Goal: Information Seeking & Learning: Learn about a topic

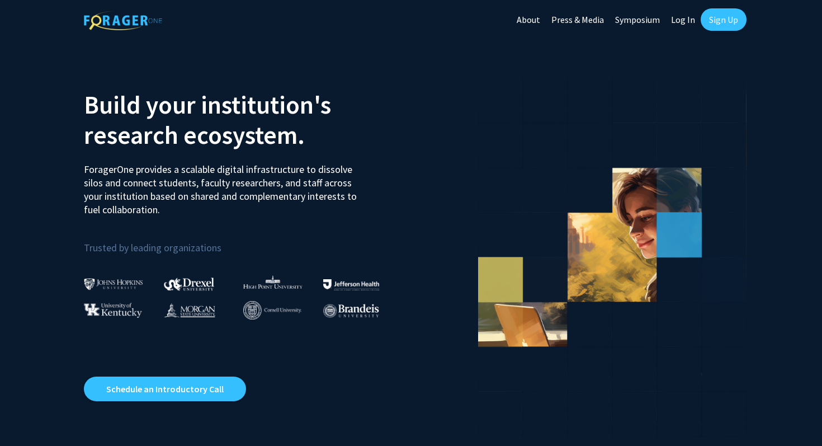
click at [682, 18] on link "Log In" at bounding box center [683, 19] width 35 height 39
select select
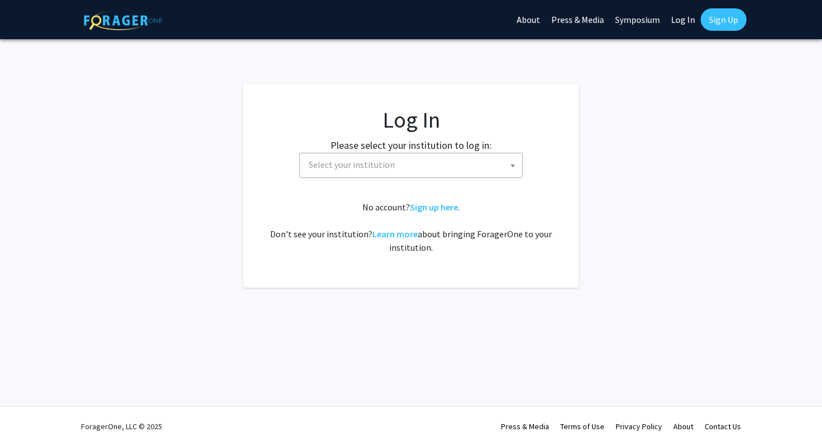
click at [428, 164] on span "Select your institution" at bounding box center [413, 164] width 218 height 23
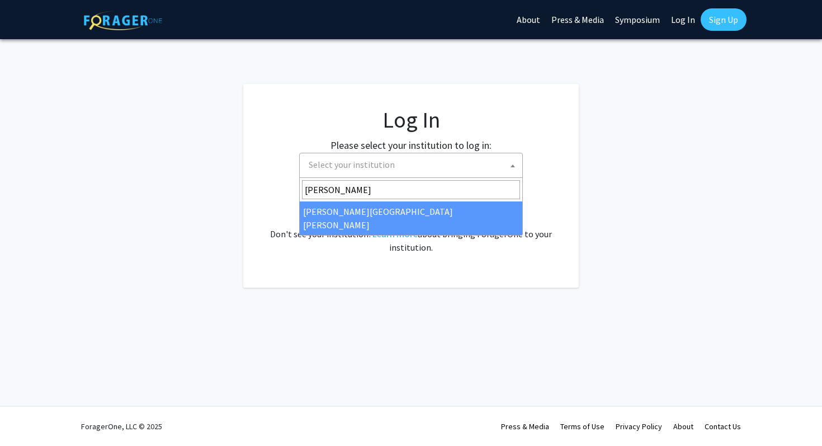
type input "[PERSON_NAME]"
select select "1"
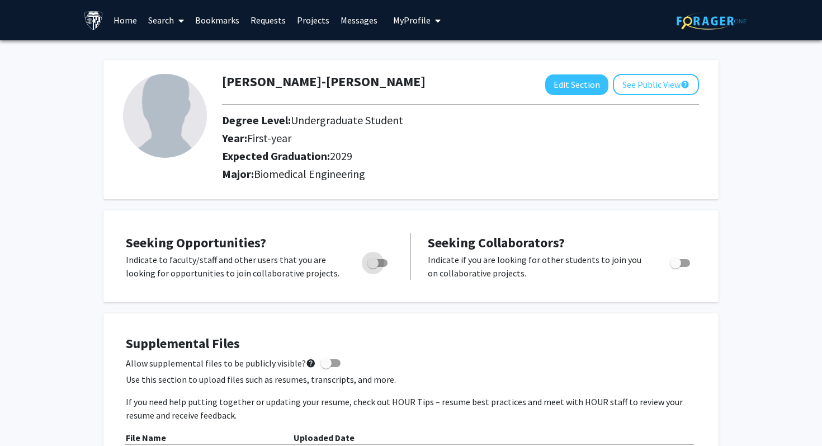
click at [381, 265] on span "Toggle" at bounding box center [377, 263] width 20 height 8
click at [373, 267] on input "Are you actively seeking opportunities?" at bounding box center [373, 267] width 1 height 1
checkbox input "true"
click at [275, 228] on div "Seeking Opportunities? Indicate to faculty/staff and other users that you are l…" at bounding box center [411, 256] width 593 height 69
click at [177, 22] on span at bounding box center [179, 20] width 10 height 39
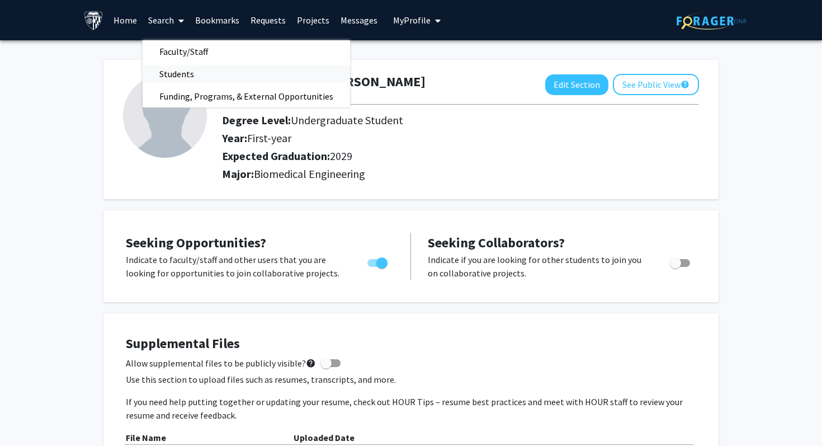
click at [188, 77] on span "Students" at bounding box center [177, 74] width 68 height 22
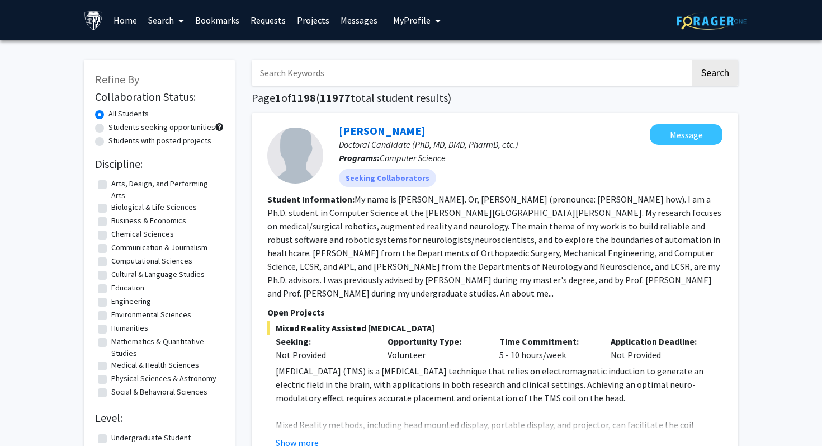
click at [169, 25] on link "Search" at bounding box center [166, 20] width 47 height 39
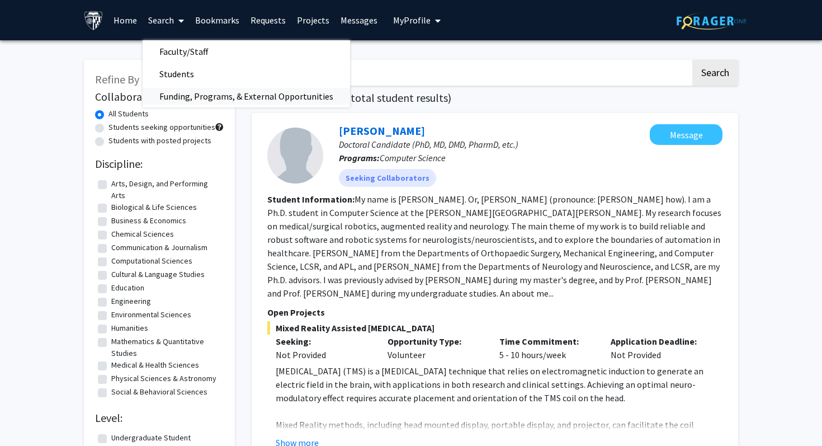
click at [214, 93] on span "Funding, Programs, & External Opportunities" at bounding box center [247, 96] width 208 height 22
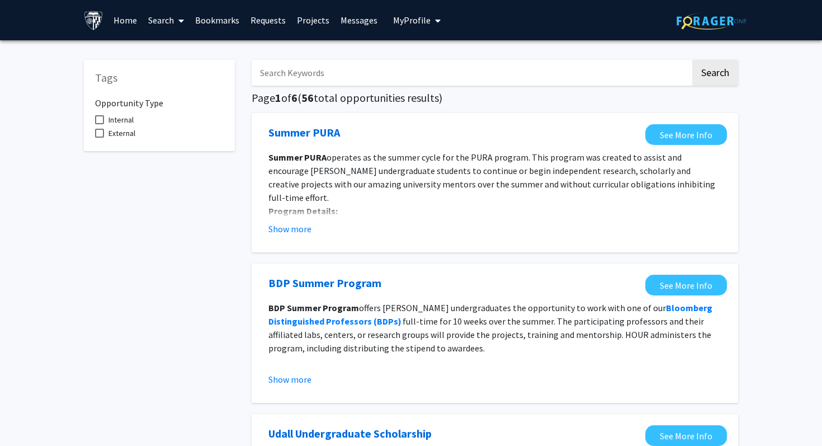
click at [164, 18] on link "Search" at bounding box center [166, 20] width 47 height 39
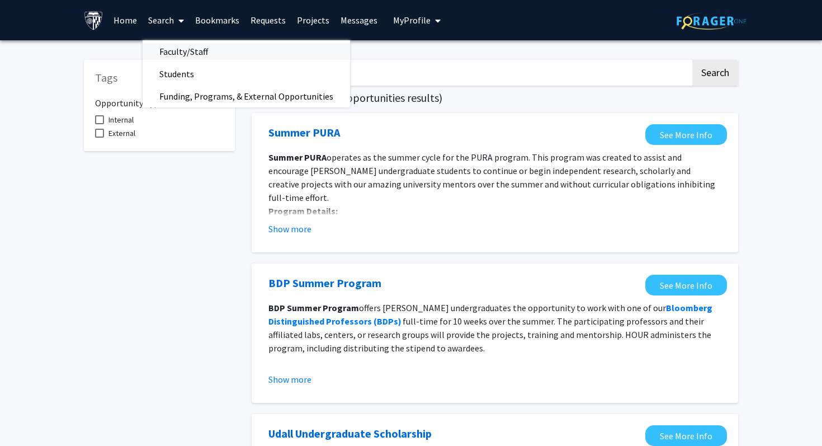
click at [178, 53] on span "Faculty/Staff" at bounding box center [184, 51] width 82 height 22
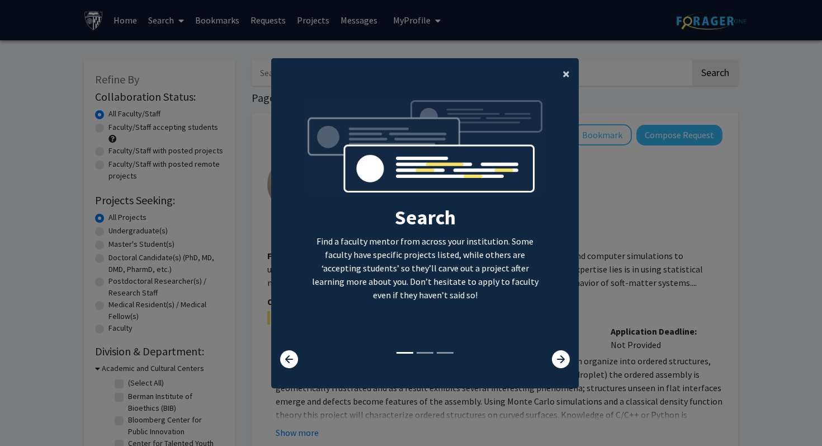
click at [567, 76] on span "×" at bounding box center [566, 73] width 7 height 17
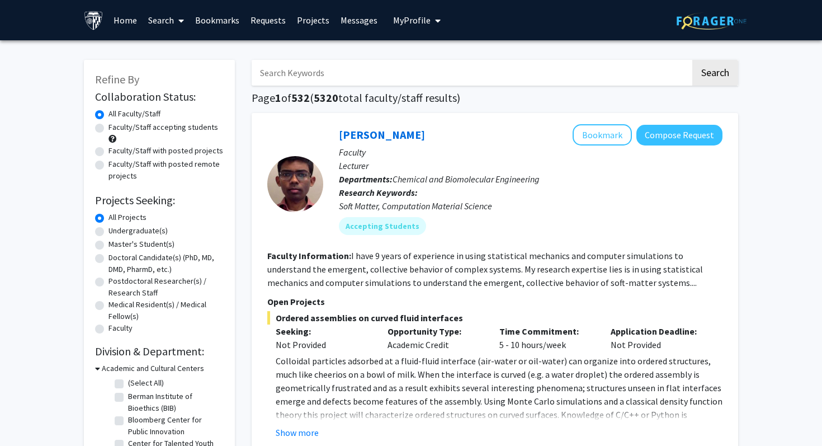
click at [179, 125] on label "Faculty/Staff accepting students" at bounding box center [164, 127] width 110 height 12
click at [116, 125] on input "Faculty/Staff accepting students" at bounding box center [112, 124] width 7 height 7
radio input "true"
click at [144, 230] on label "Undergraduate(s)" at bounding box center [138, 231] width 59 height 12
click at [116, 230] on input "Undergraduate(s)" at bounding box center [112, 228] width 7 height 7
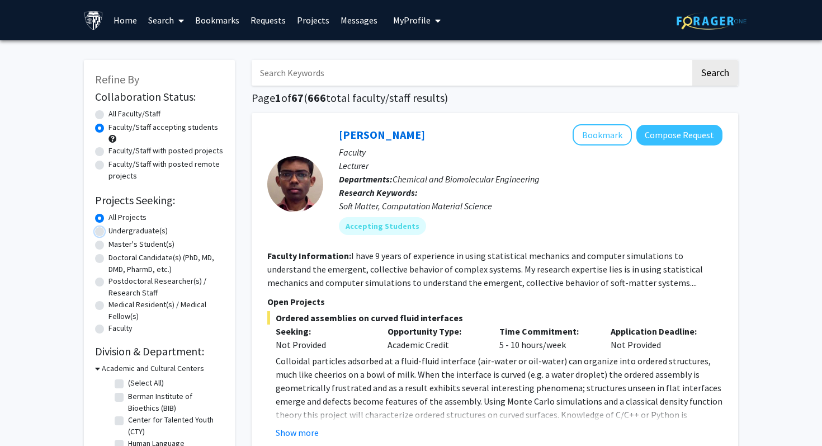
radio input "true"
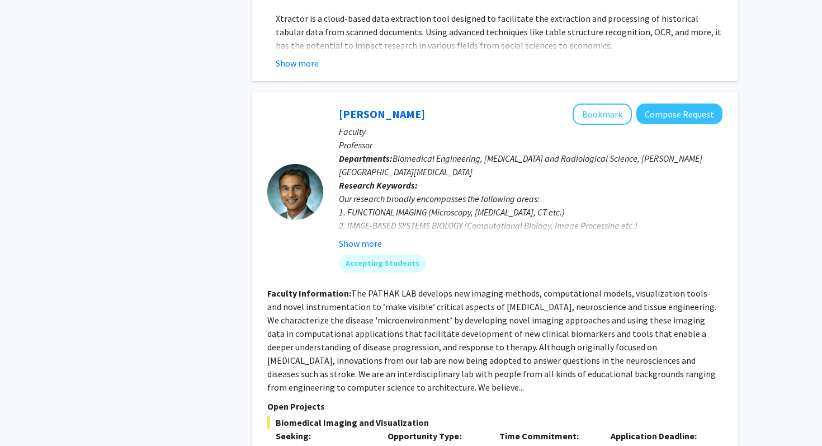
scroll to position [516, 0]
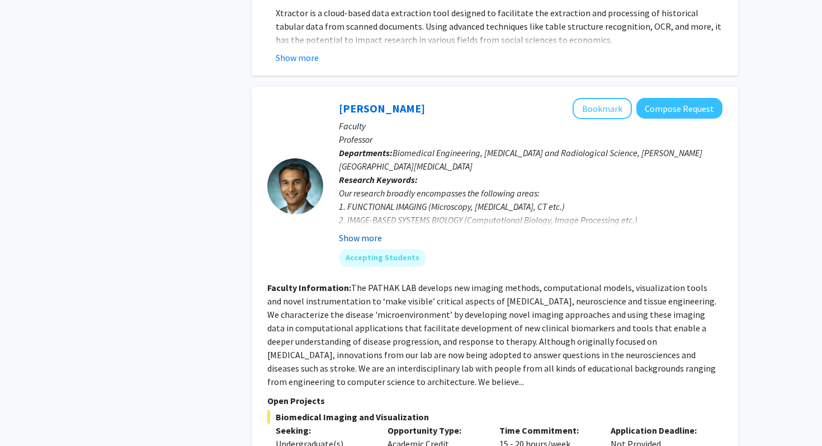
click at [354, 231] on button "Show more" at bounding box center [360, 237] width 43 height 13
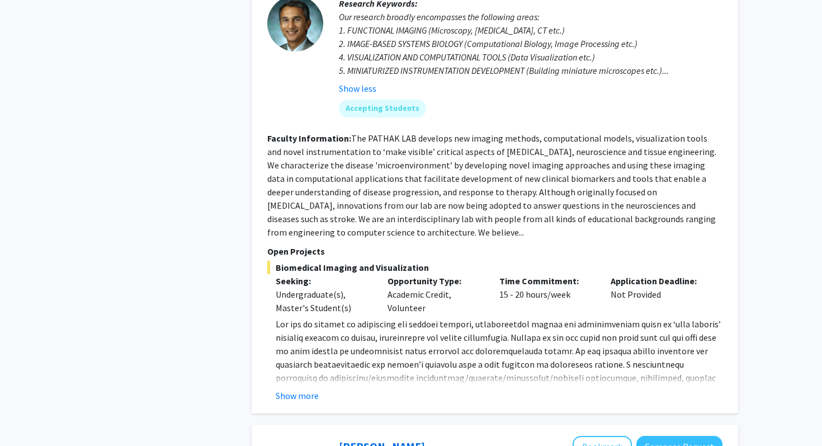
scroll to position [719, 0]
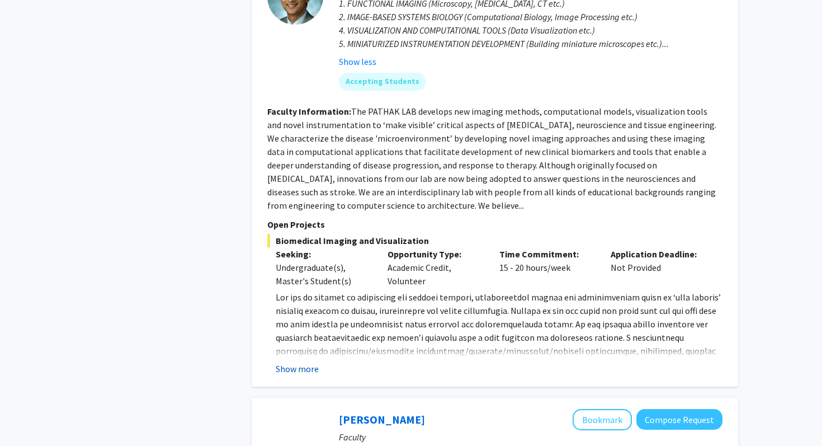
click at [303, 362] on button "Show more" at bounding box center [297, 368] width 43 height 13
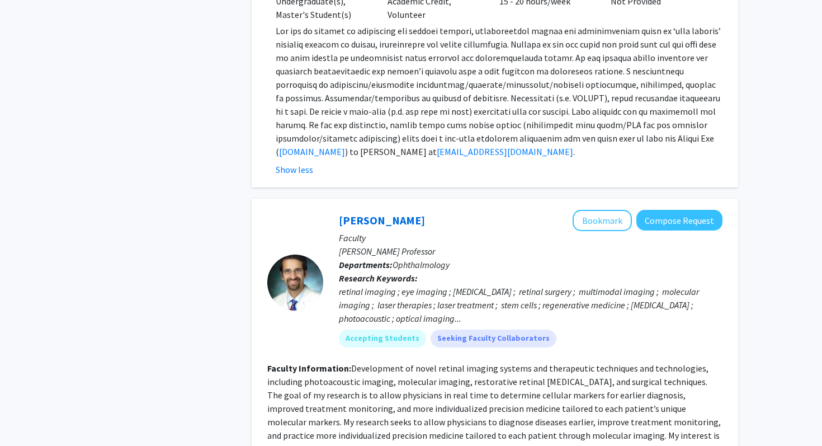
scroll to position [989, 0]
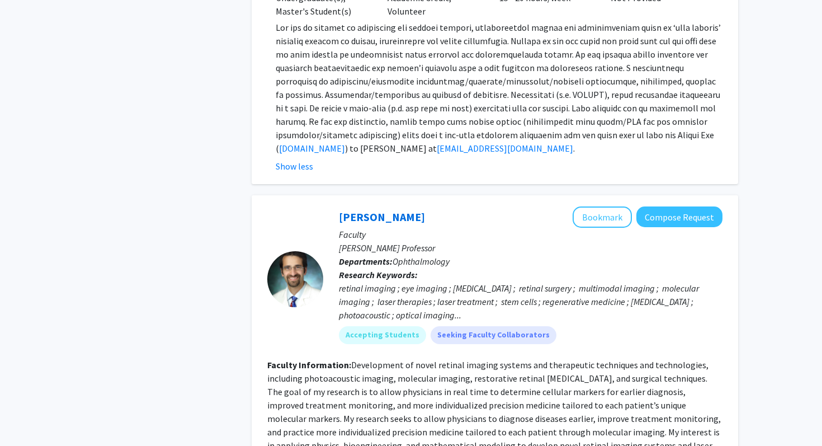
click at [394, 288] on div "retinal imaging ; eye imaging ; eye surgery ; retinal surgery ; multimodal imag…" at bounding box center [531, 301] width 384 height 40
click at [408, 288] on div "retinal imaging ; eye imaging ; eye surgery ; retinal surgery ; multimodal imag…" at bounding box center [531, 301] width 384 height 40
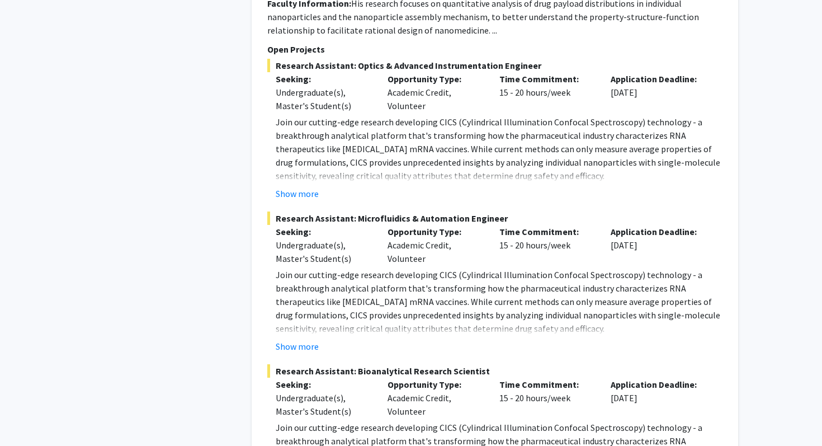
scroll to position [5060, 0]
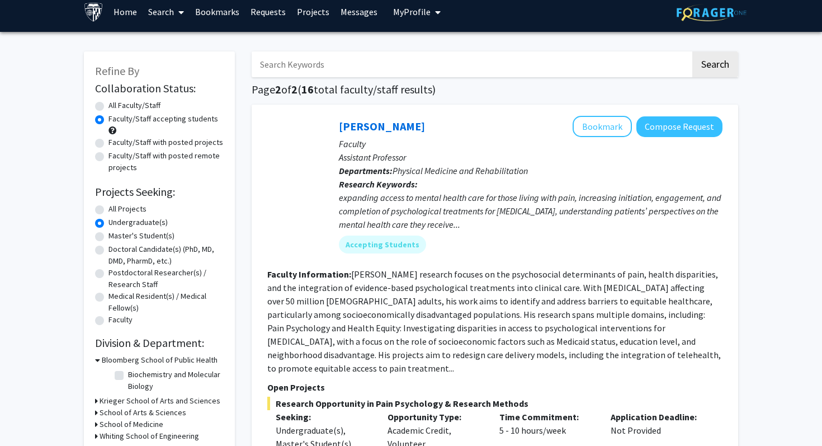
scroll to position [9, 0]
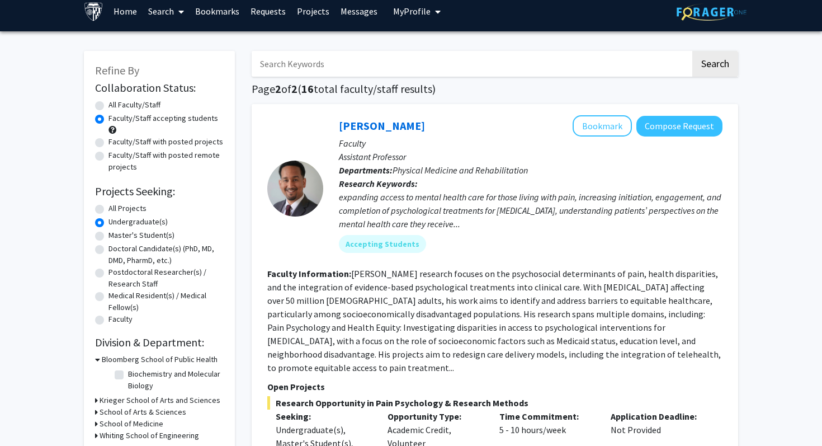
click at [142, 102] on label "All Faculty/Staff" at bounding box center [135, 105] width 52 height 12
click at [116, 102] on input "All Faculty/Staff" at bounding box center [112, 102] width 7 height 7
radio input "true"
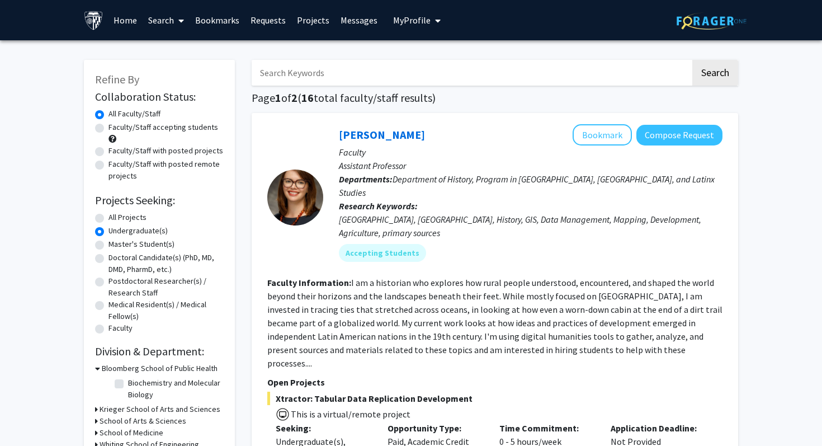
click at [136, 232] on label "Undergraduate(s)" at bounding box center [138, 231] width 59 height 12
click at [116, 232] on input "Undergraduate(s)" at bounding box center [112, 228] width 7 height 7
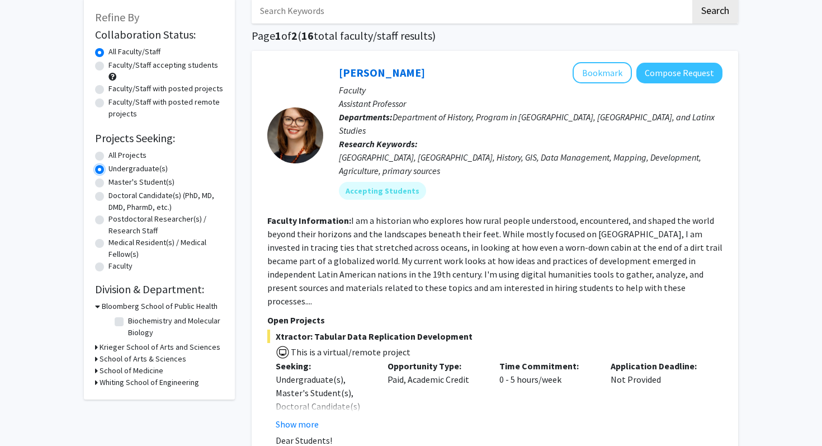
scroll to position [68, 0]
